Goal: Information Seeking & Learning: Learn about a topic

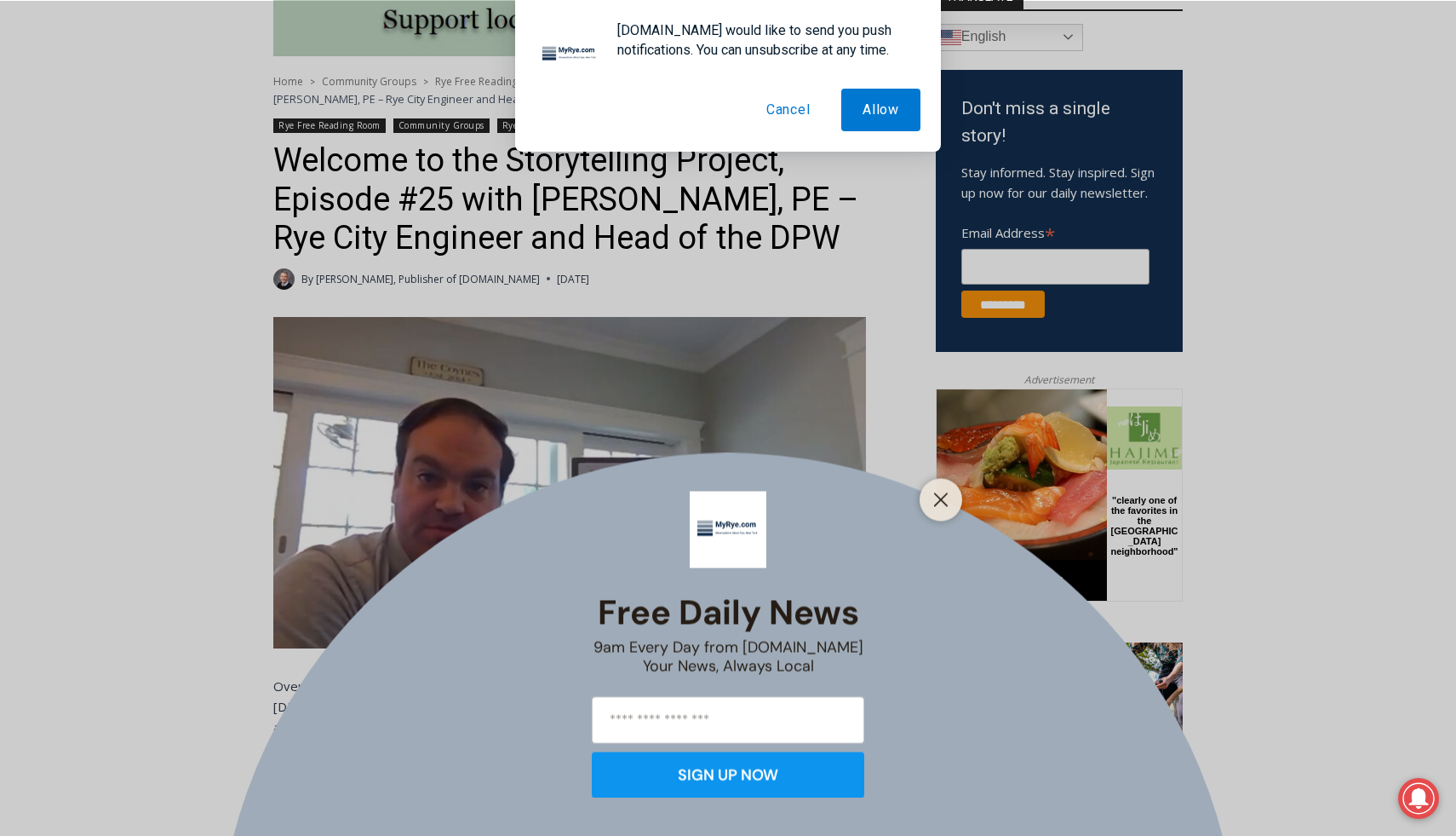
scroll to position [534, 0]
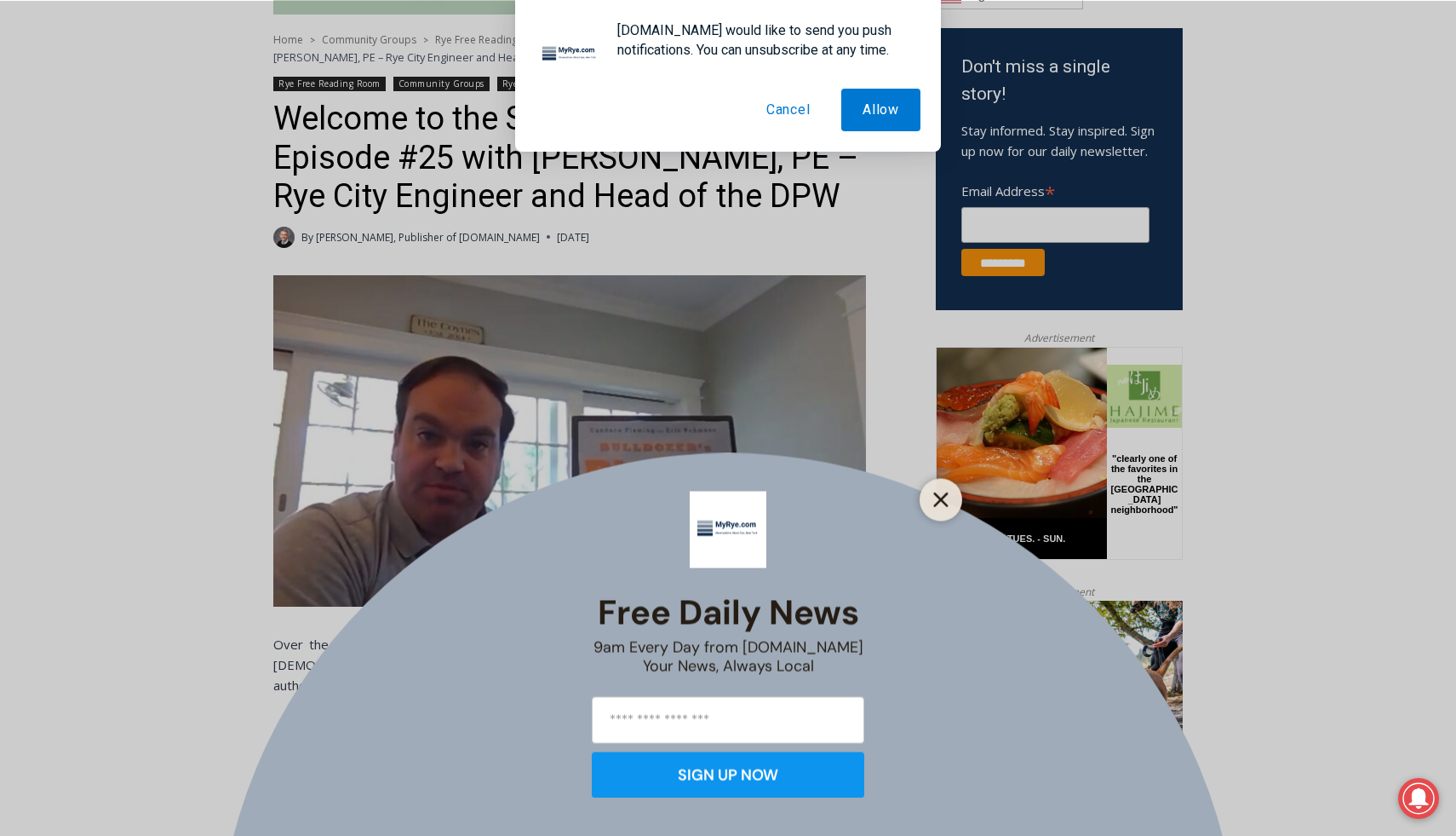
click at [933, 493] on icon "Close" at bounding box center [940, 498] width 15 height 15
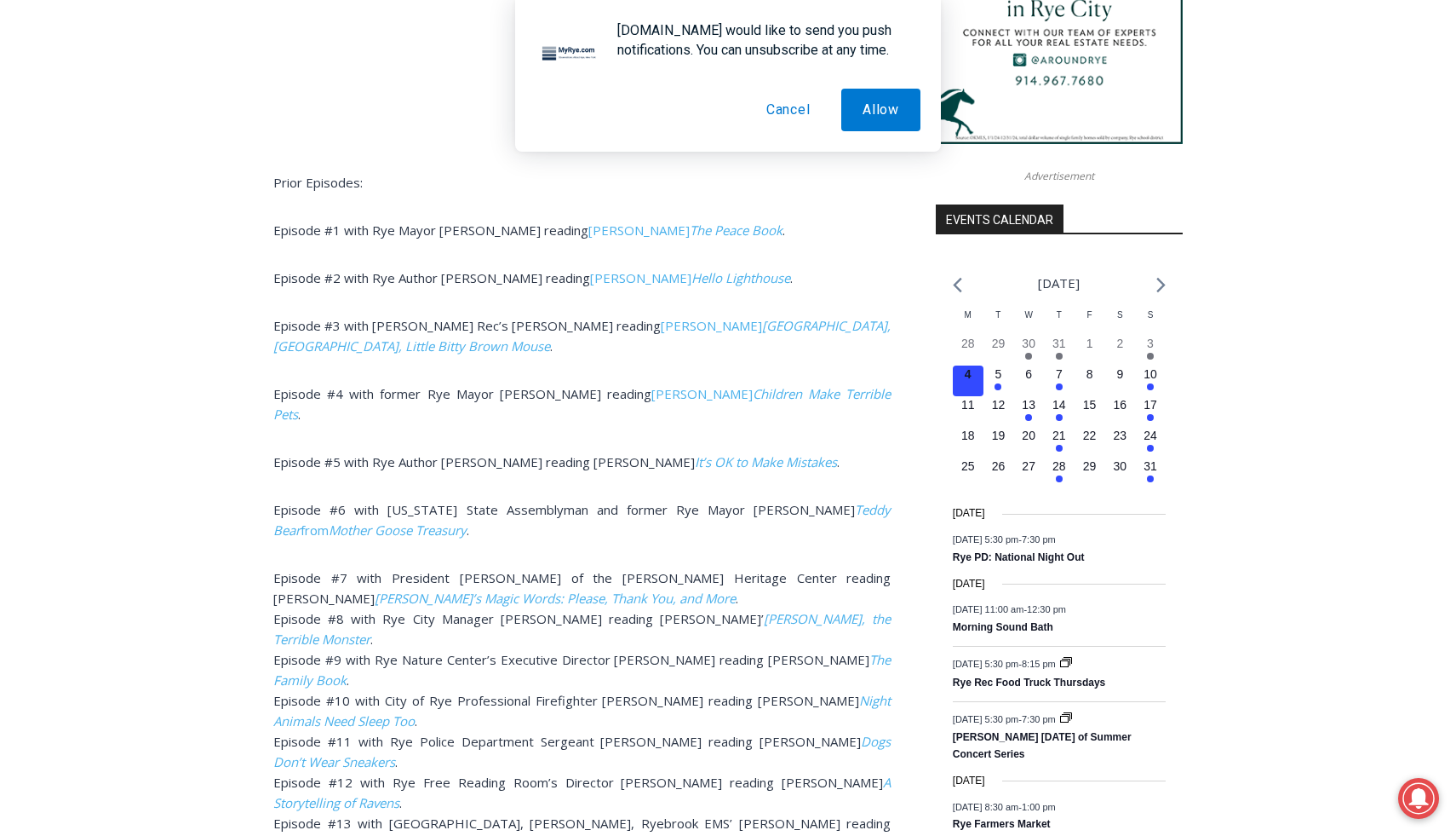
scroll to position [1716, 0]
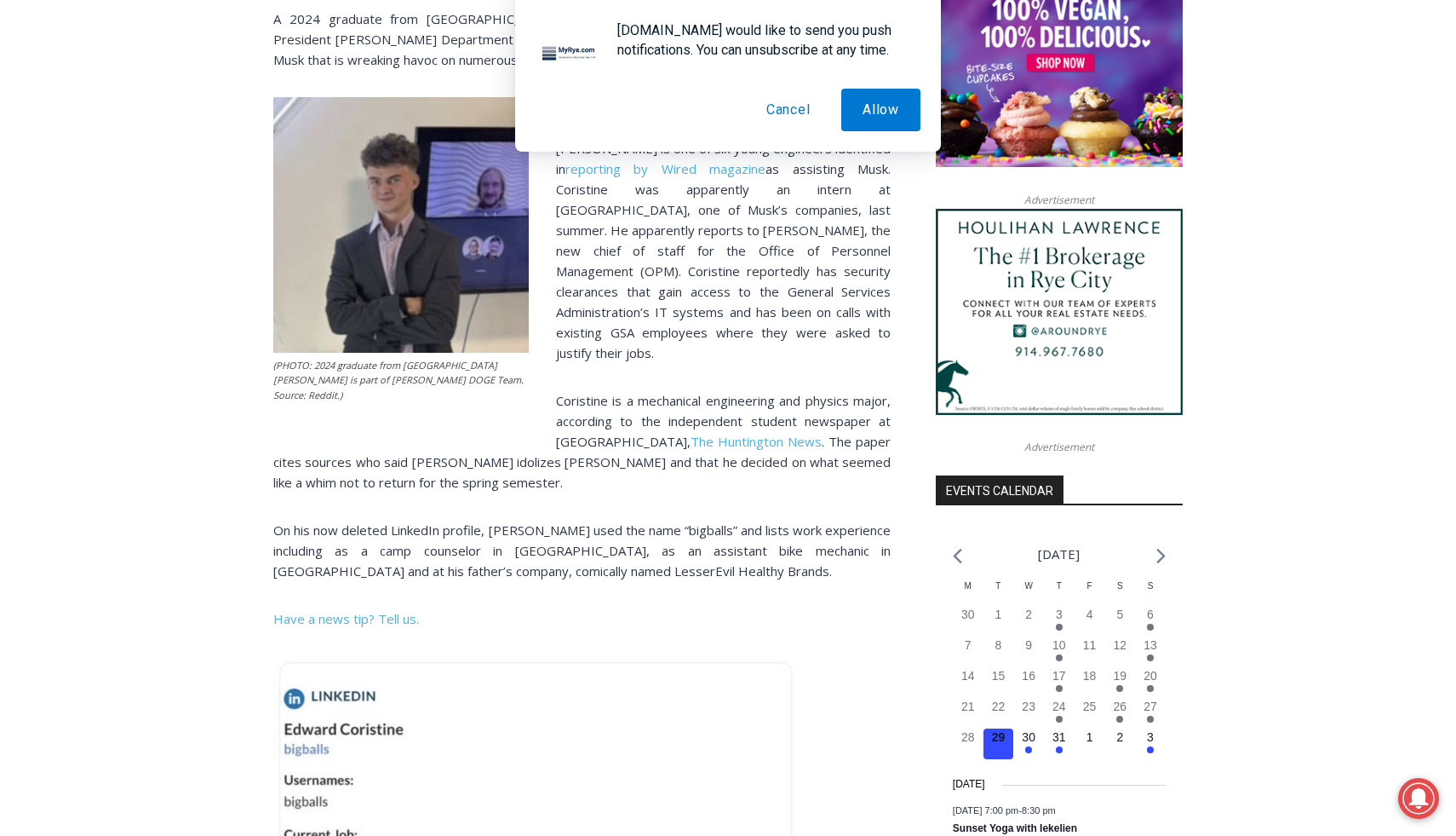
scroll to position [1429, 0]
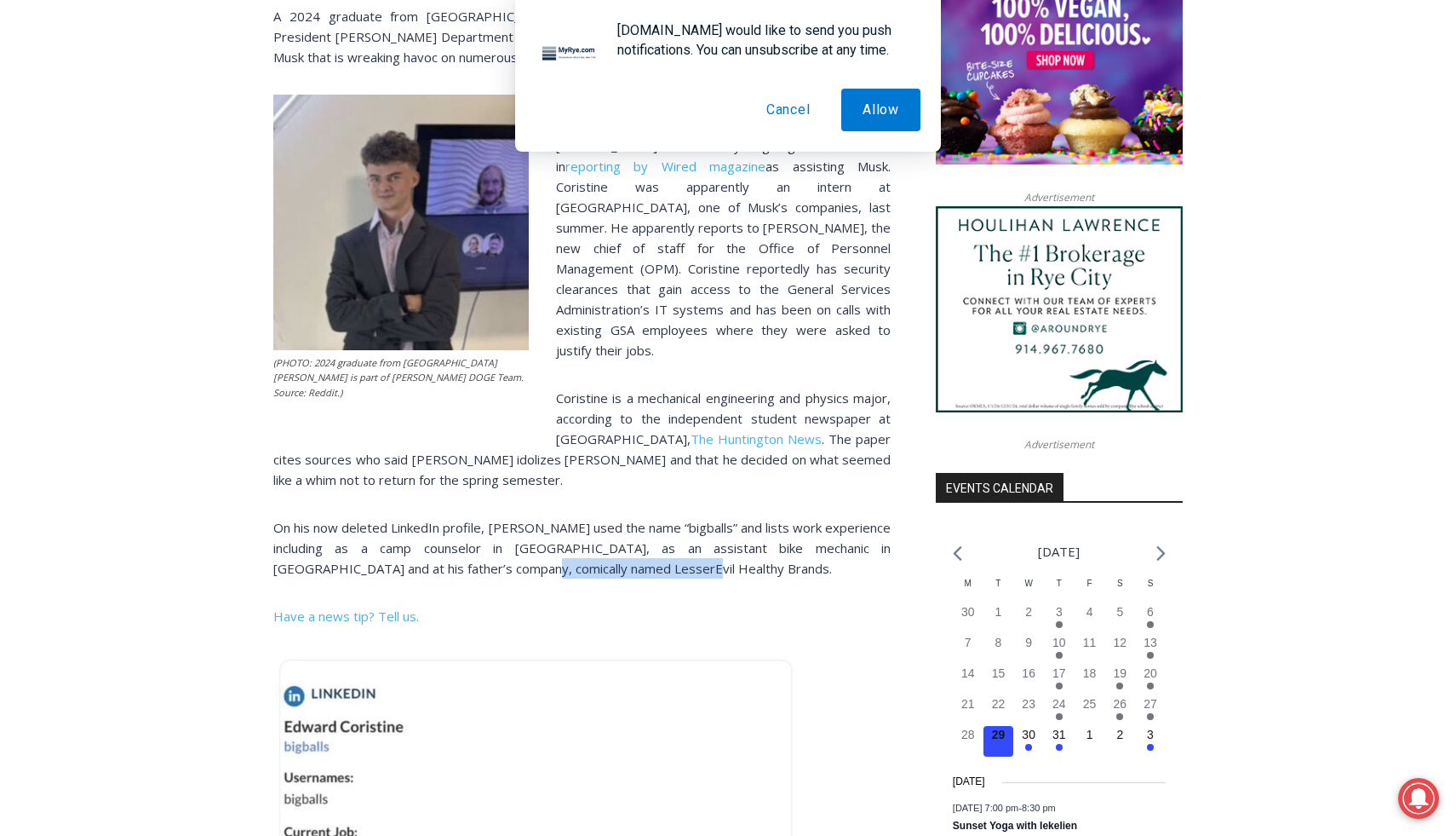
drag, startPoint x: 487, startPoint y: 545, endPoint x: 652, endPoint y: 556, distance: 165.4
click at [652, 556] on p "On his now deleted LinkedIn profile, Coristine used the name “bigballs” and lis…" at bounding box center [582, 548] width 618 height 62
